Goal: Find contact information: Find contact information

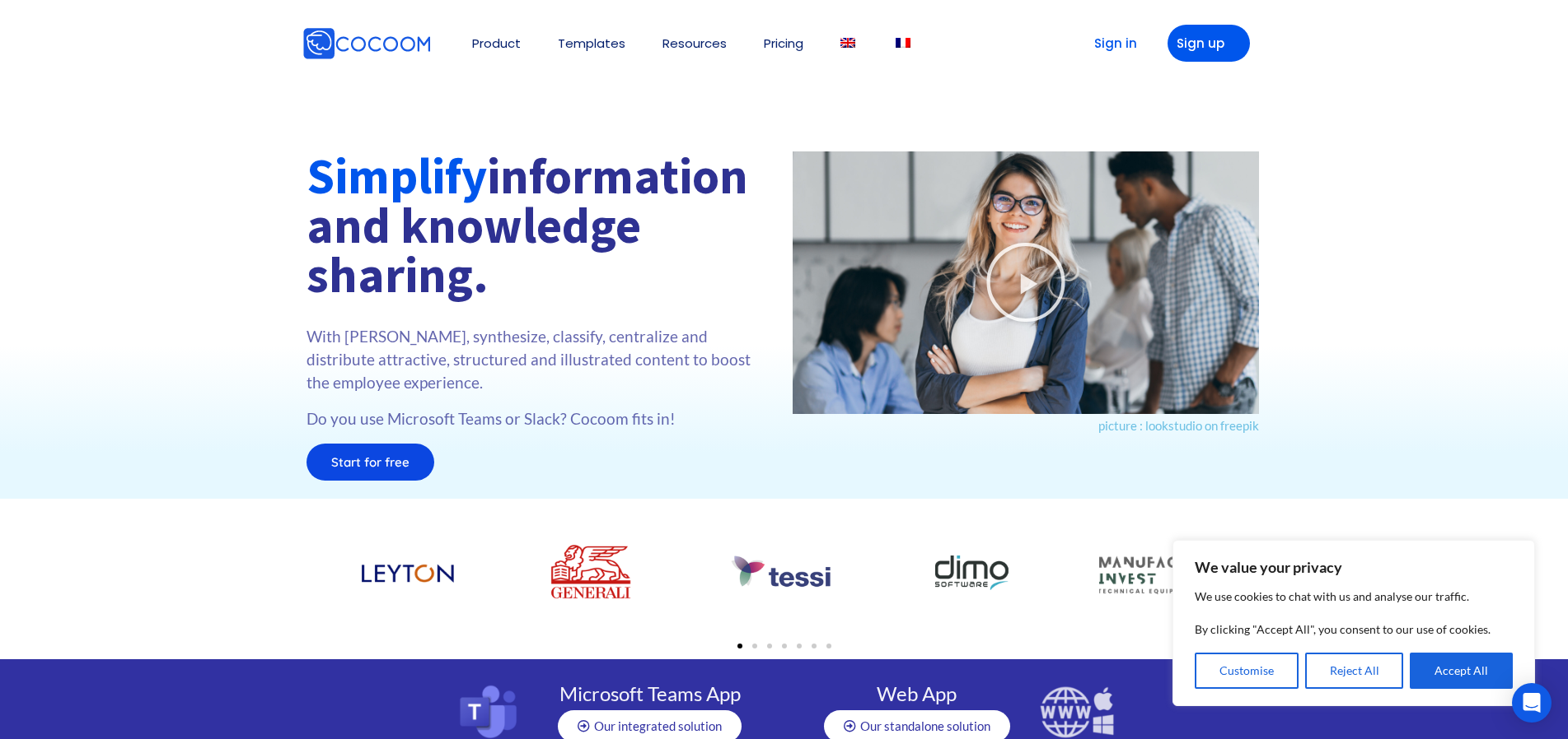
click at [94, 260] on div at bounding box center [784, 320] width 1568 height 356
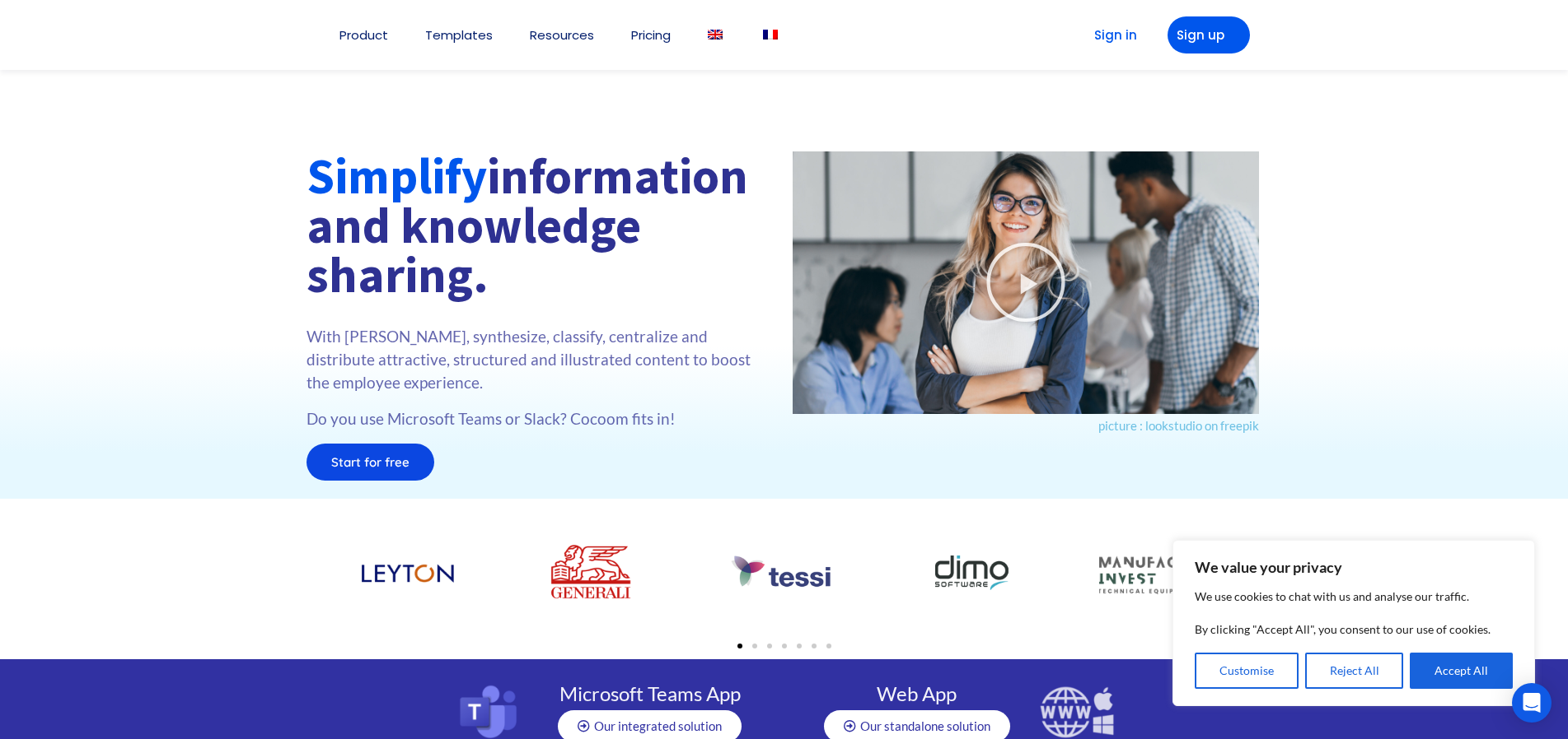
scroll to position [3690, 0]
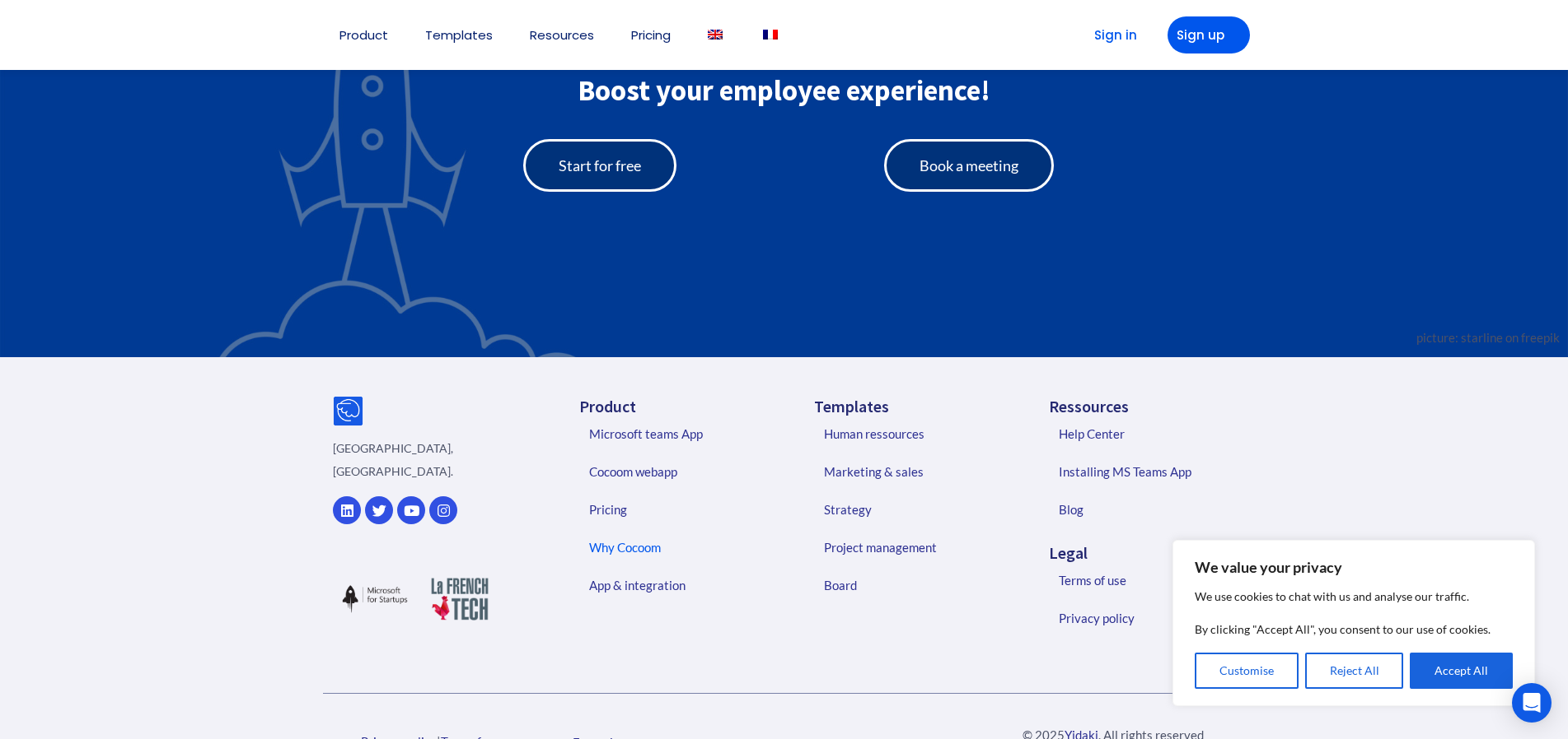
click at [639, 552] on link "Why Cocoom" at bounding box center [678, 548] width 212 height 38
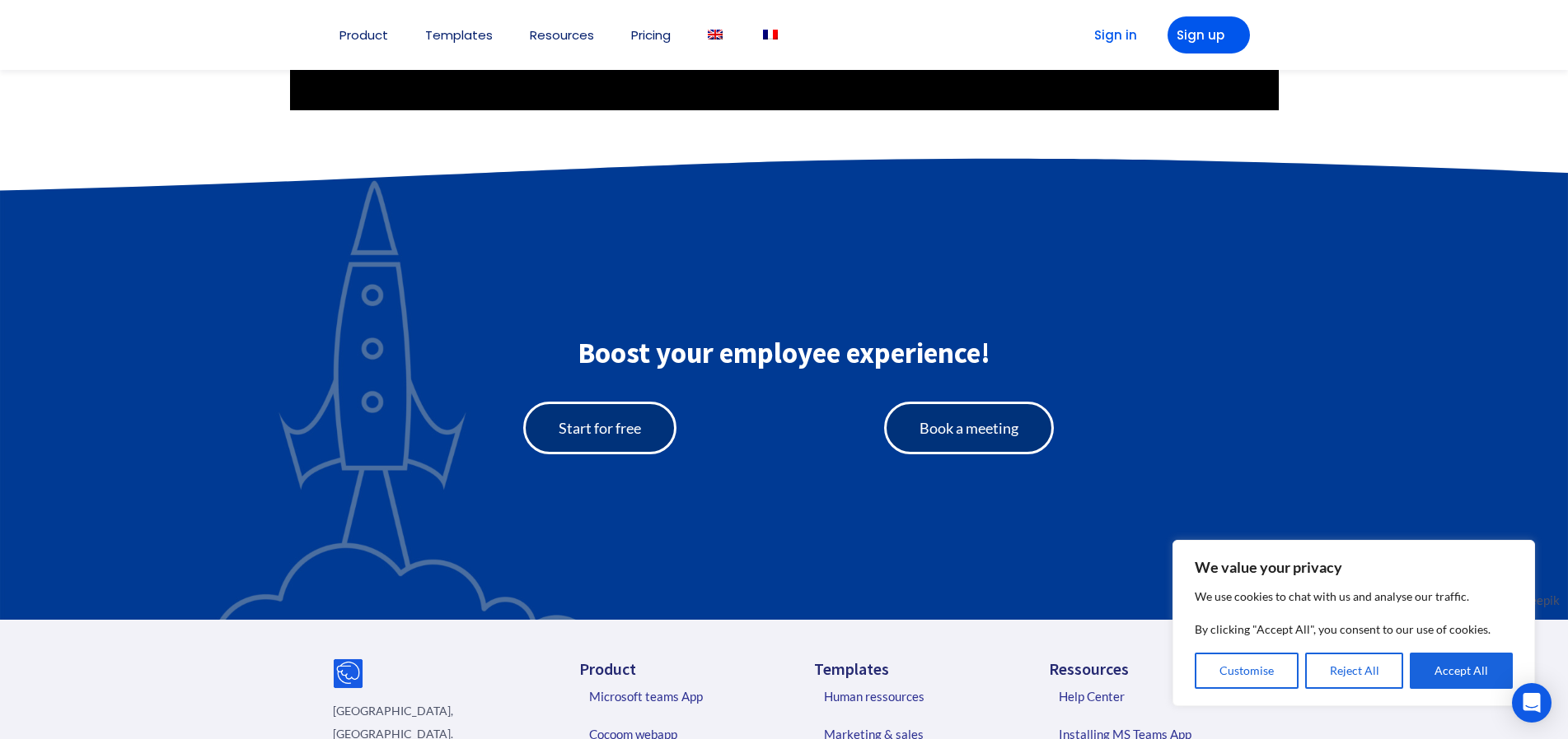
scroll to position [2499, 0]
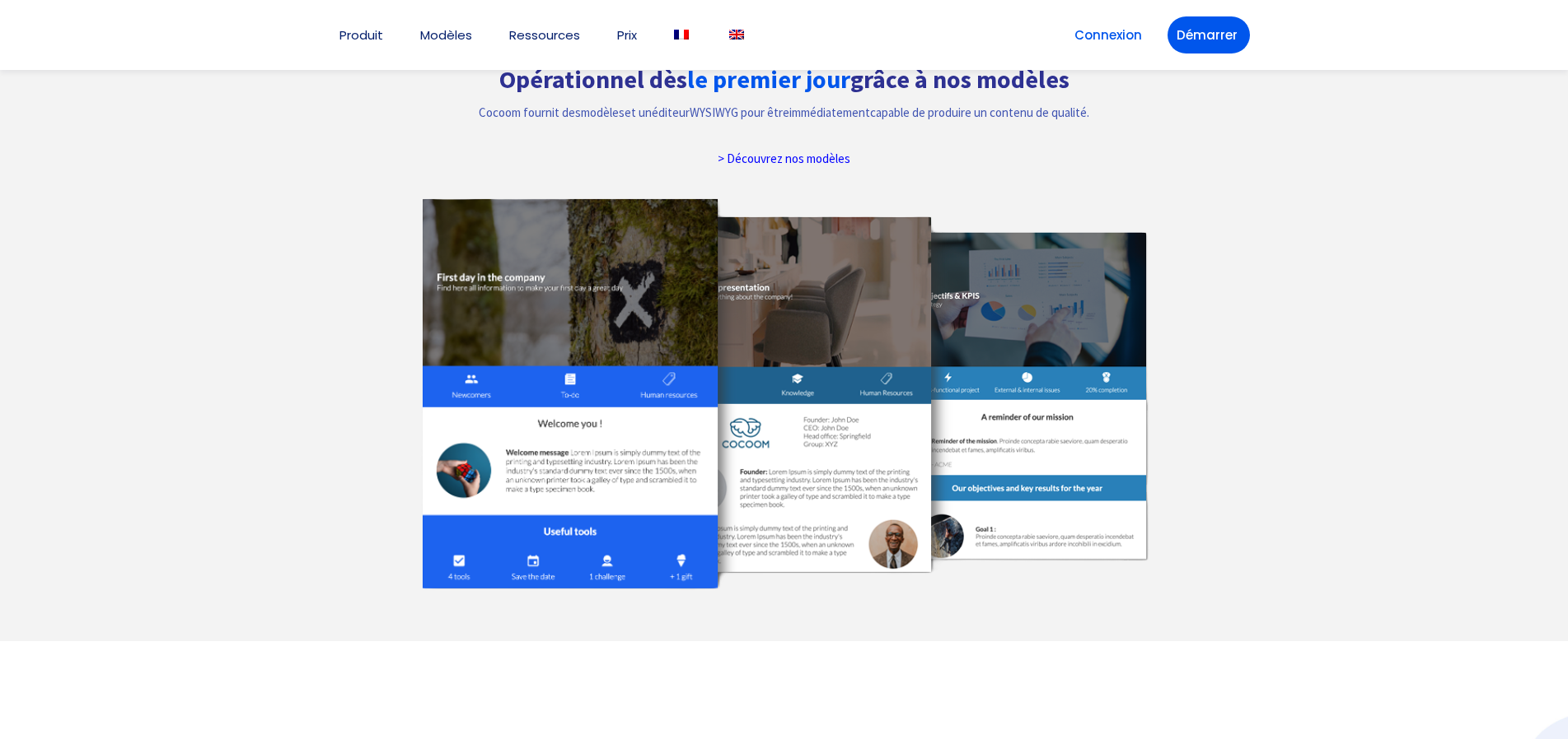
scroll to position [1464, 0]
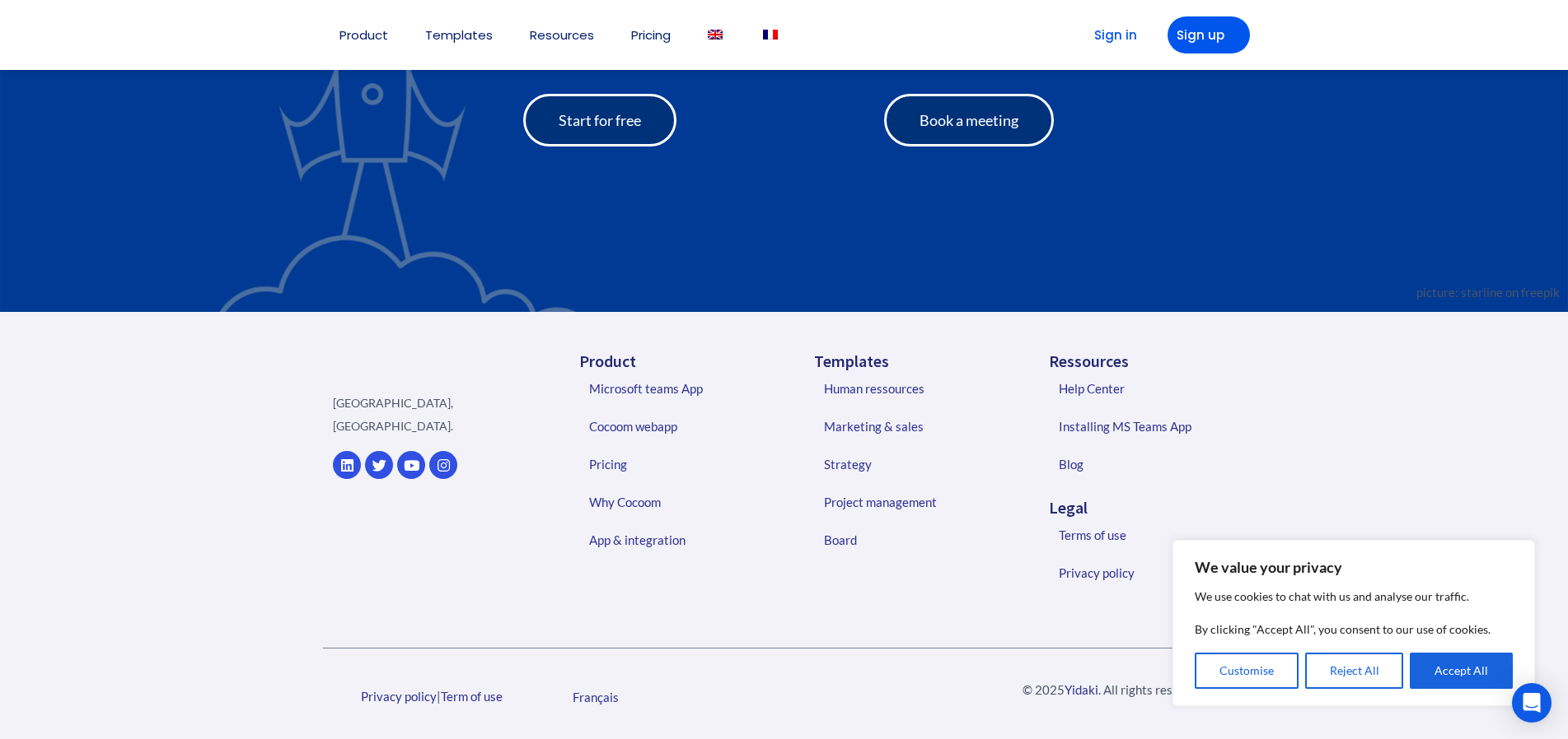
scroll to position [3641, 0]
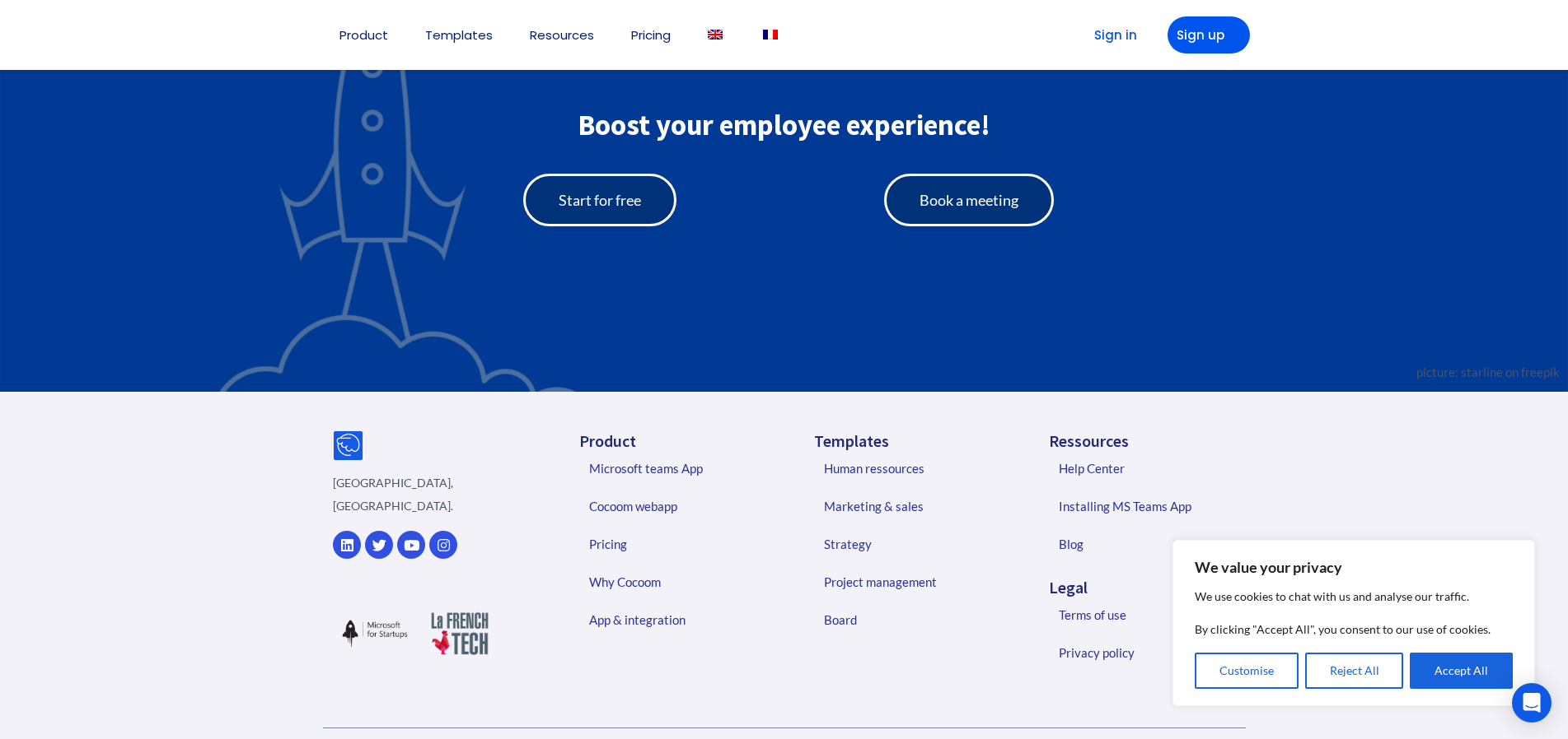
click at [1367, 668] on button "Reject All" at bounding box center [1354, 671] width 99 height 36
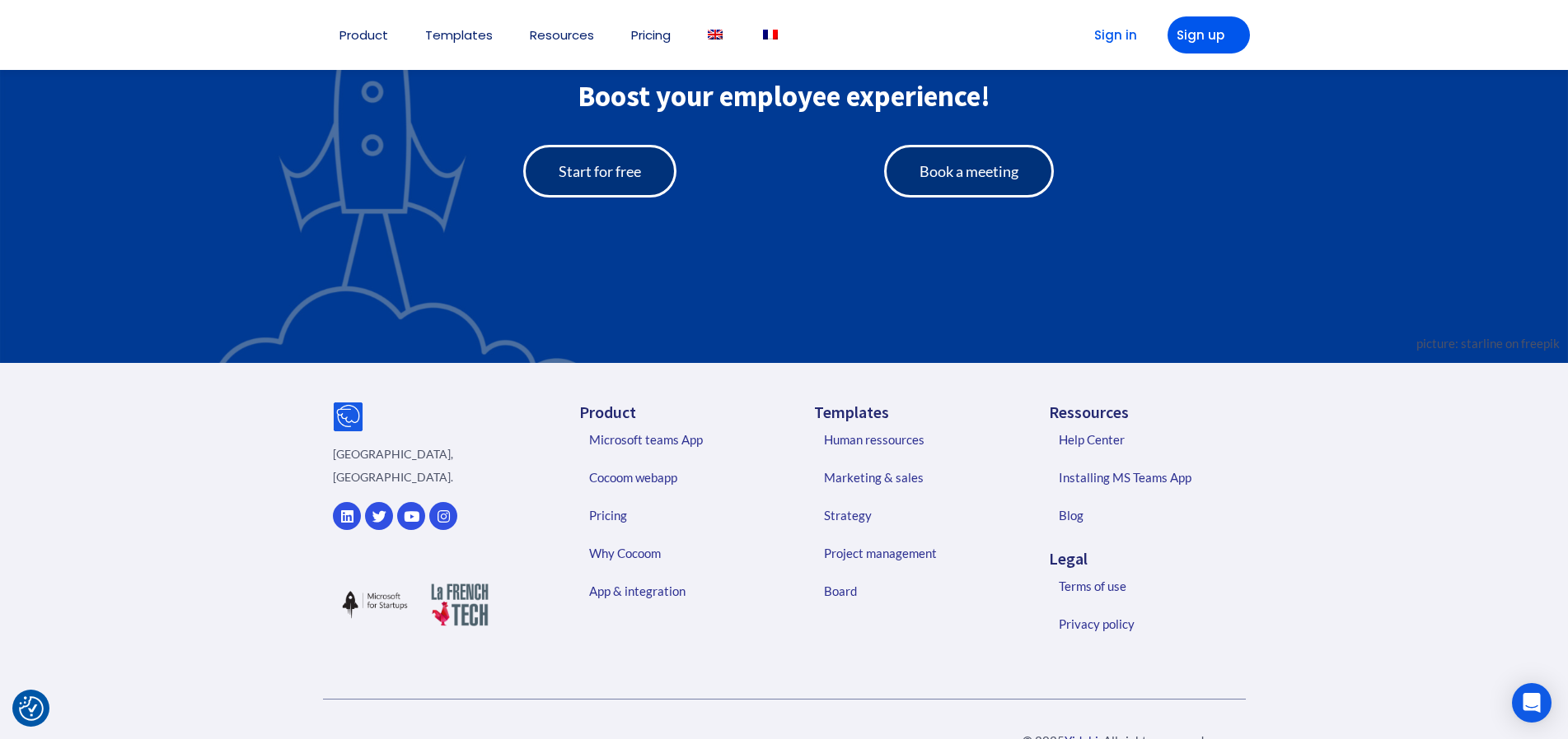
scroll to position [3717, 0]
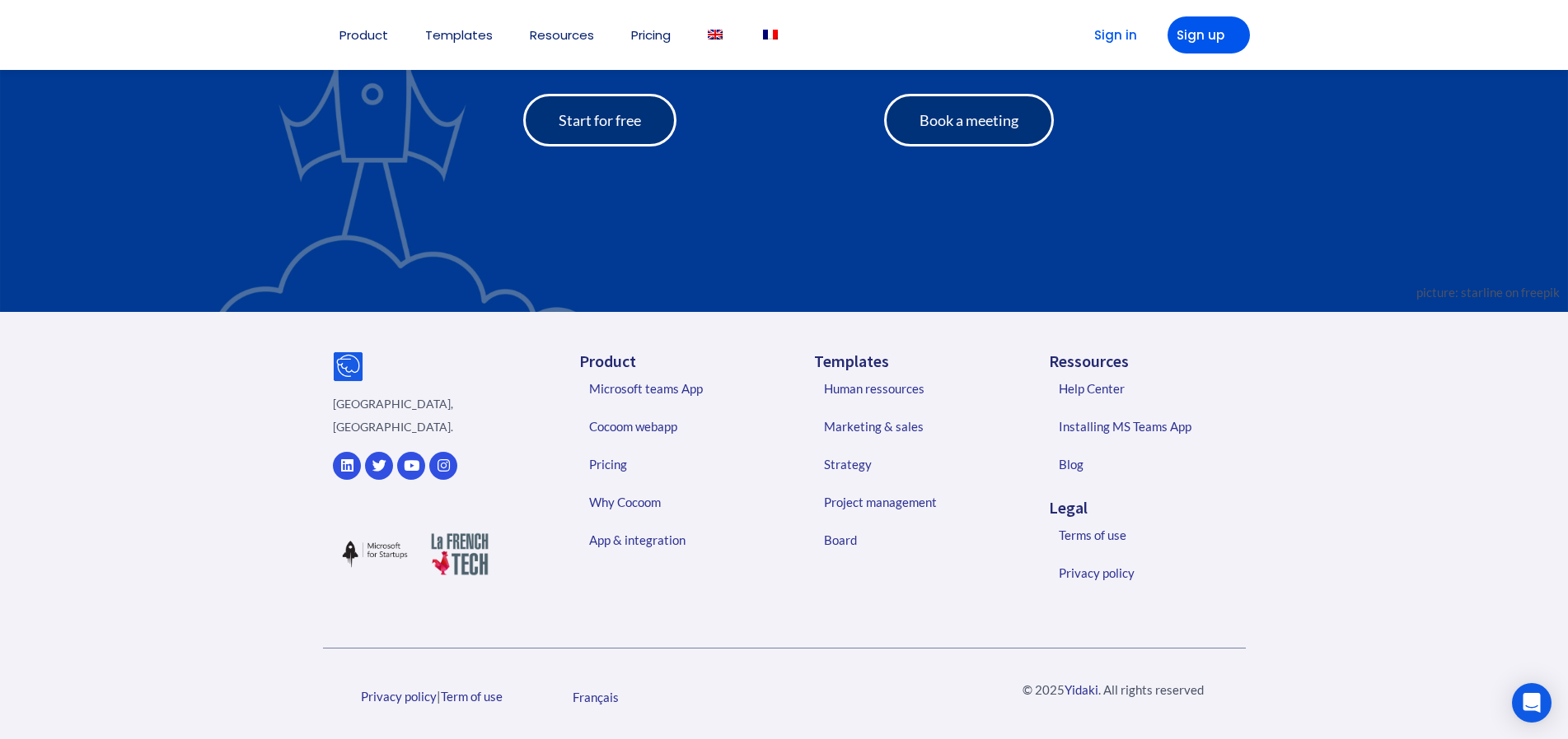
scroll to position [3965, 0]
click at [1105, 536] on link "Terms of use" at bounding box center [1147, 535] width 212 height 38
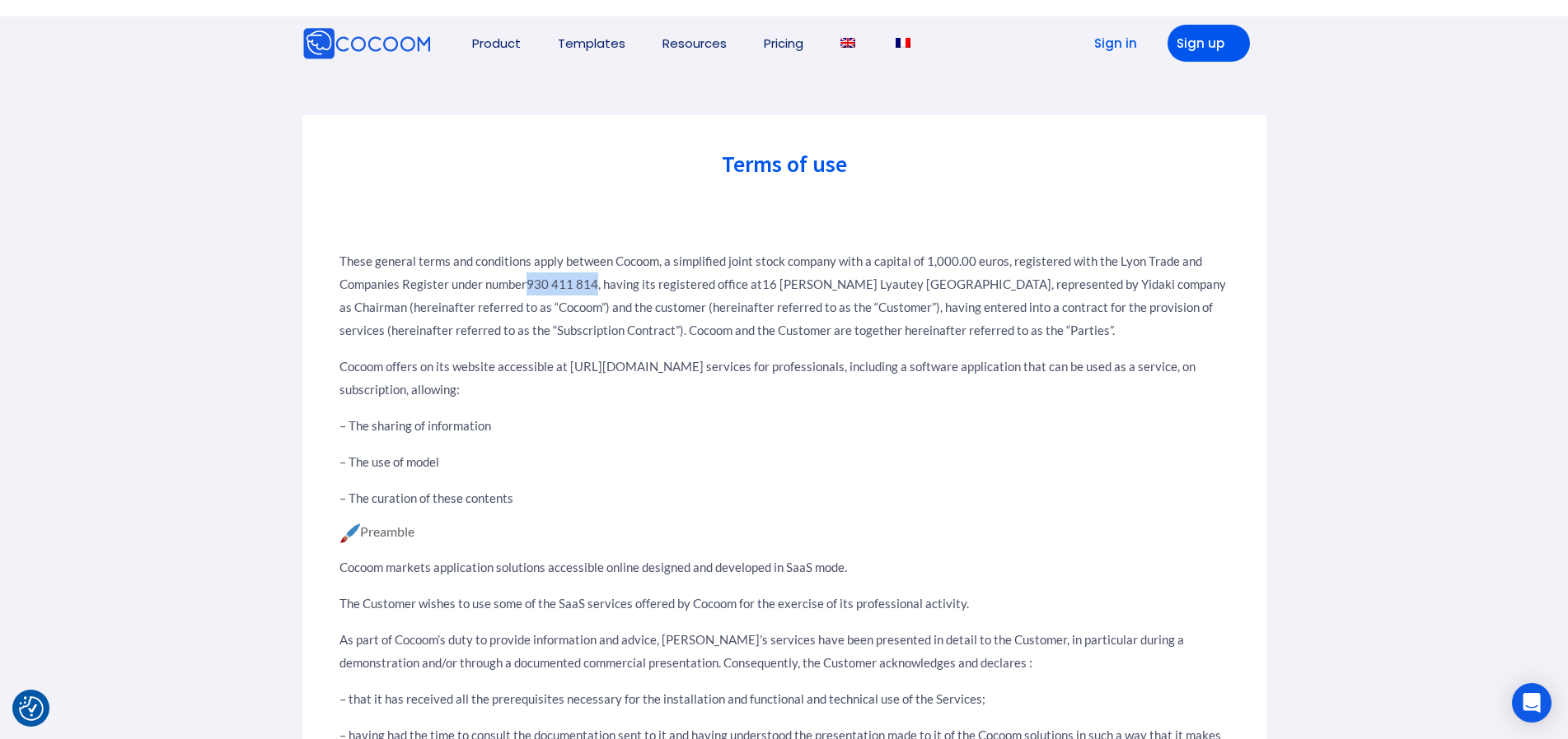
drag, startPoint x: 531, startPoint y: 281, endPoint x: 598, endPoint y: 281, distance: 67.0
click at [598, 281] on p "These general terms and conditions apply between Cocoom, a simplified joint sto…" at bounding box center [784, 295] width 890 height 92
copy p "930 411 814"
click at [333, 45] on img at bounding box center [366, 44] width 128 height 33
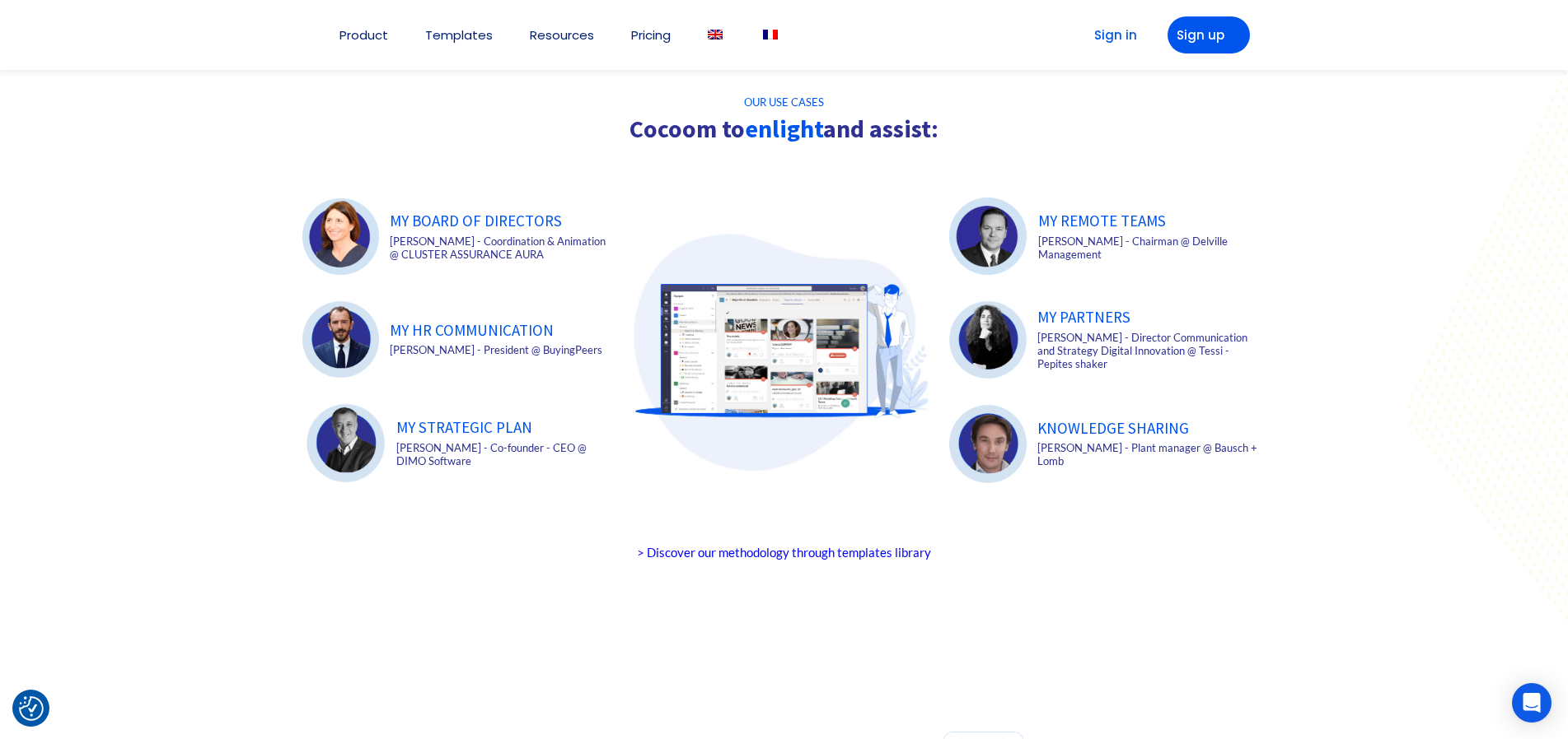
scroll to position [2305, 0]
